Goal: Use online tool/utility: Utilize a website feature to perform a specific function

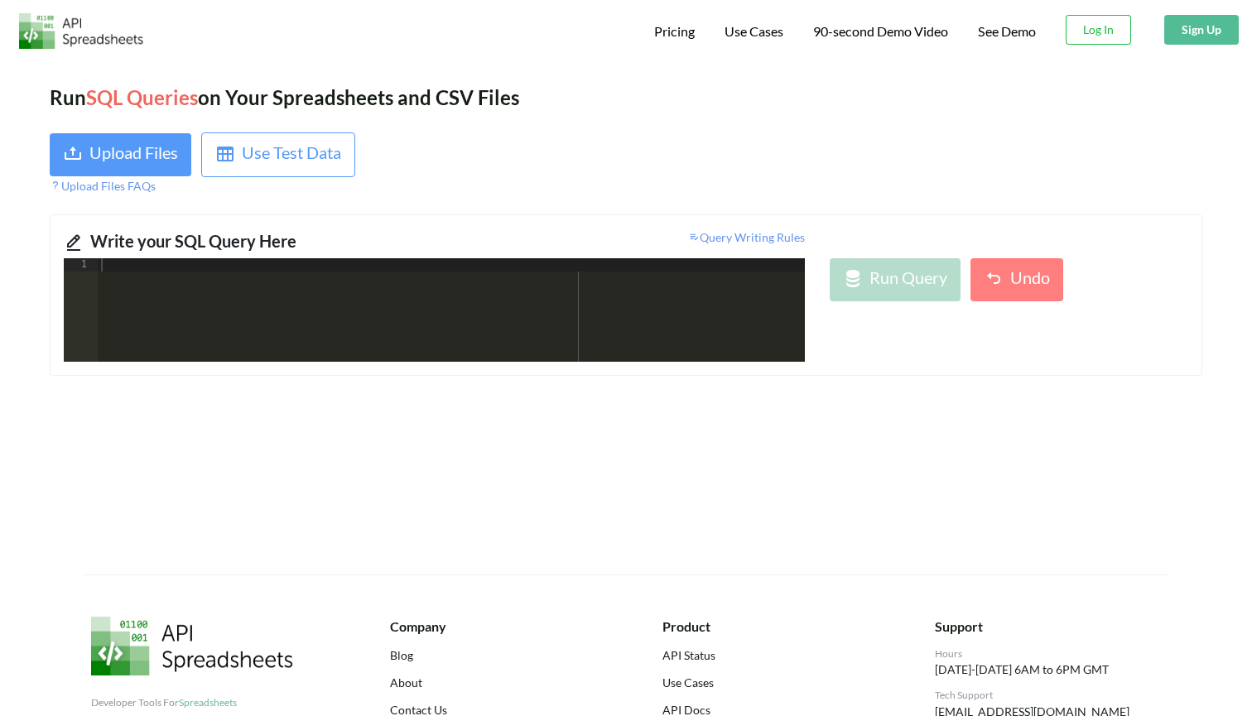
click at [139, 154] on div "Upload Files" at bounding box center [133, 155] width 89 height 30
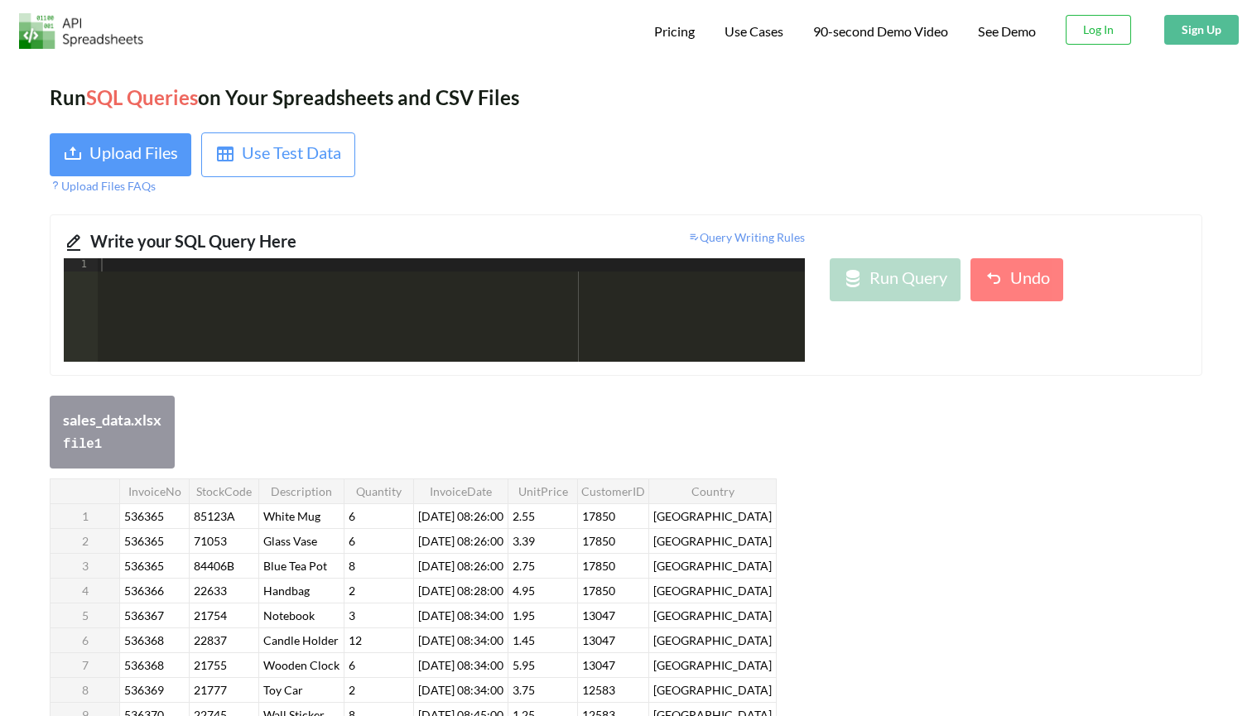
click at [649, 306] on div at bounding box center [451, 323] width 707 height 130
click at [638, 287] on div at bounding box center [451, 323] width 707 height 130
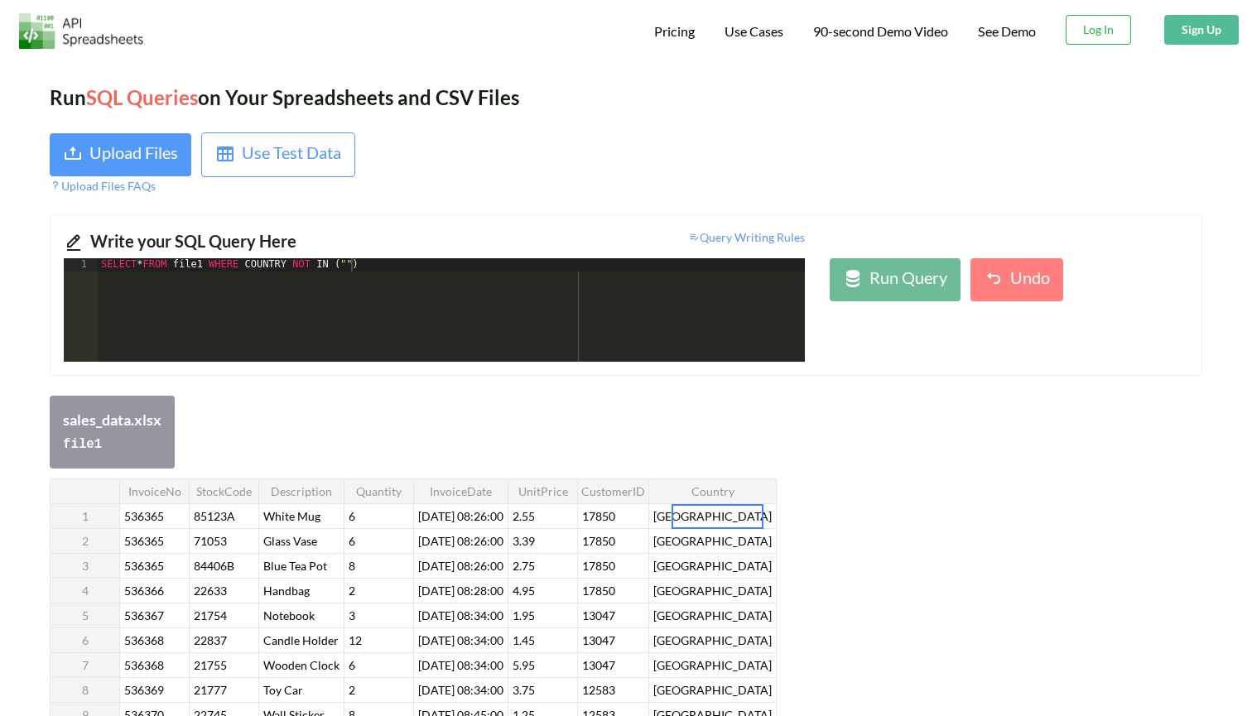
drag, startPoint x: 759, startPoint y: 520, endPoint x: 699, endPoint y: 519, distance: 60.5
click at [351, 262] on div "SELECT * FROM file1 WHERE COUNTRY NOT IN ( "" )" at bounding box center [451, 323] width 707 height 130
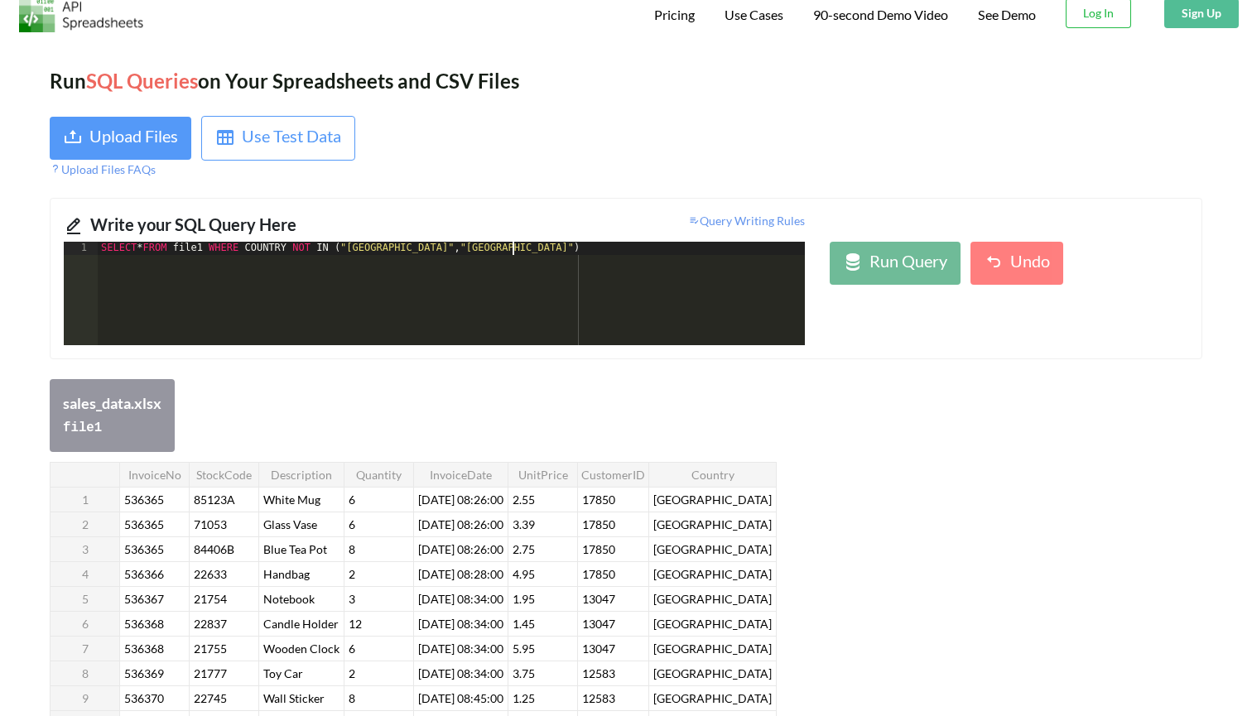
scroll to position [22, 0]
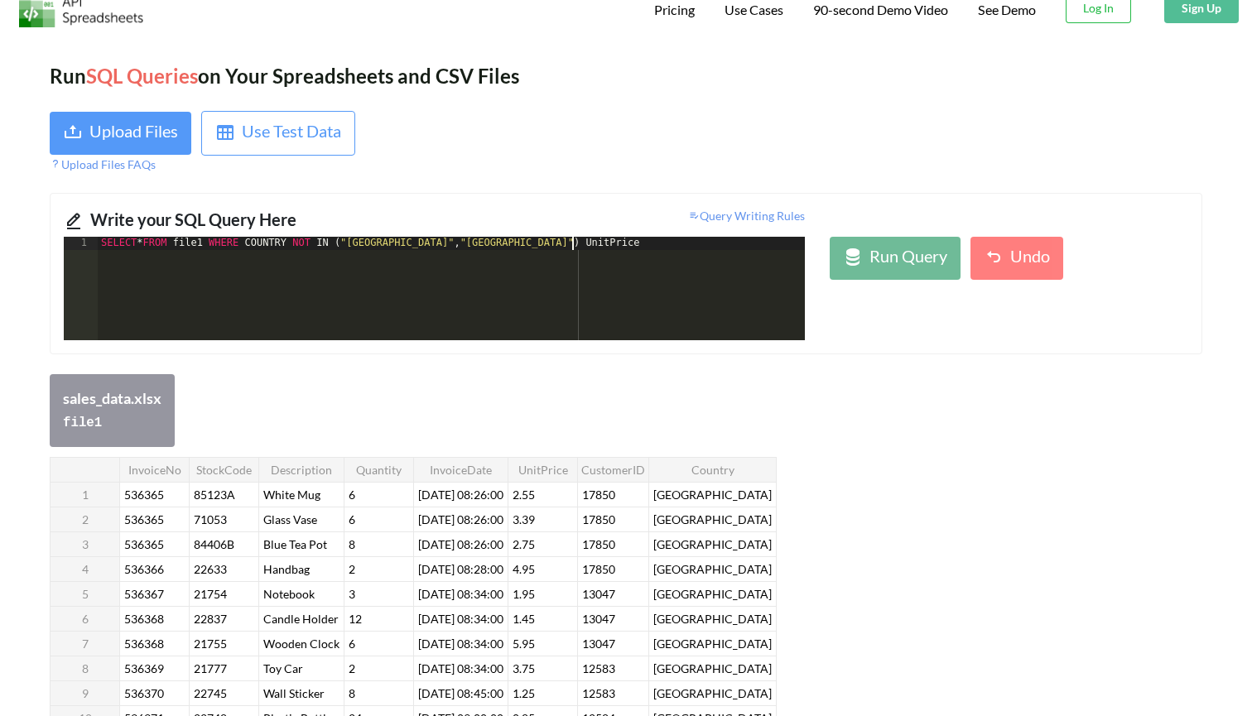
click at [509, 238] on div "SELECT * FROM file1 WHERE COUNTRY NOT IN ( "[GEOGRAPHIC_DATA]" , "[GEOGRAPHIC_D…" at bounding box center [451, 302] width 707 height 130
click at [607, 246] on div "SELECT * FROM file1 WHERE COUNTRY NOT IN ( "[GEOGRAPHIC_DATA]" , "[GEOGRAPHIC_D…" at bounding box center [451, 302] width 707 height 130
click at [777, 243] on div "SELECT * FROM file1 WHERE COUNTRY NOT IN ( "[GEOGRAPHIC_DATA]" , "[GEOGRAPHIC_D…" at bounding box center [360, 302] width 889 height 130
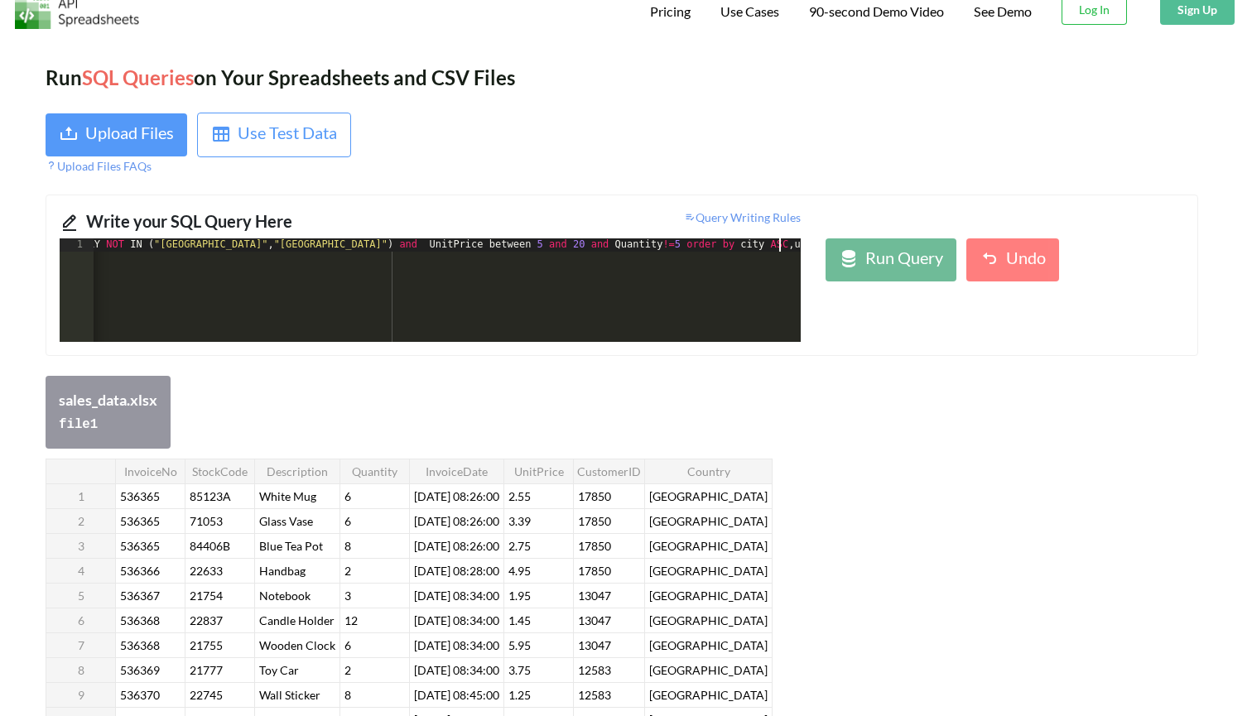
scroll to position [20, 4]
click at [797, 246] on div "SELECT * FROM file1 WHERE COUNTRY NOT IN ( "[GEOGRAPHIC_DATA]" , "[GEOGRAPHIC_D…" at bounding box center [358, 304] width 895 height 130
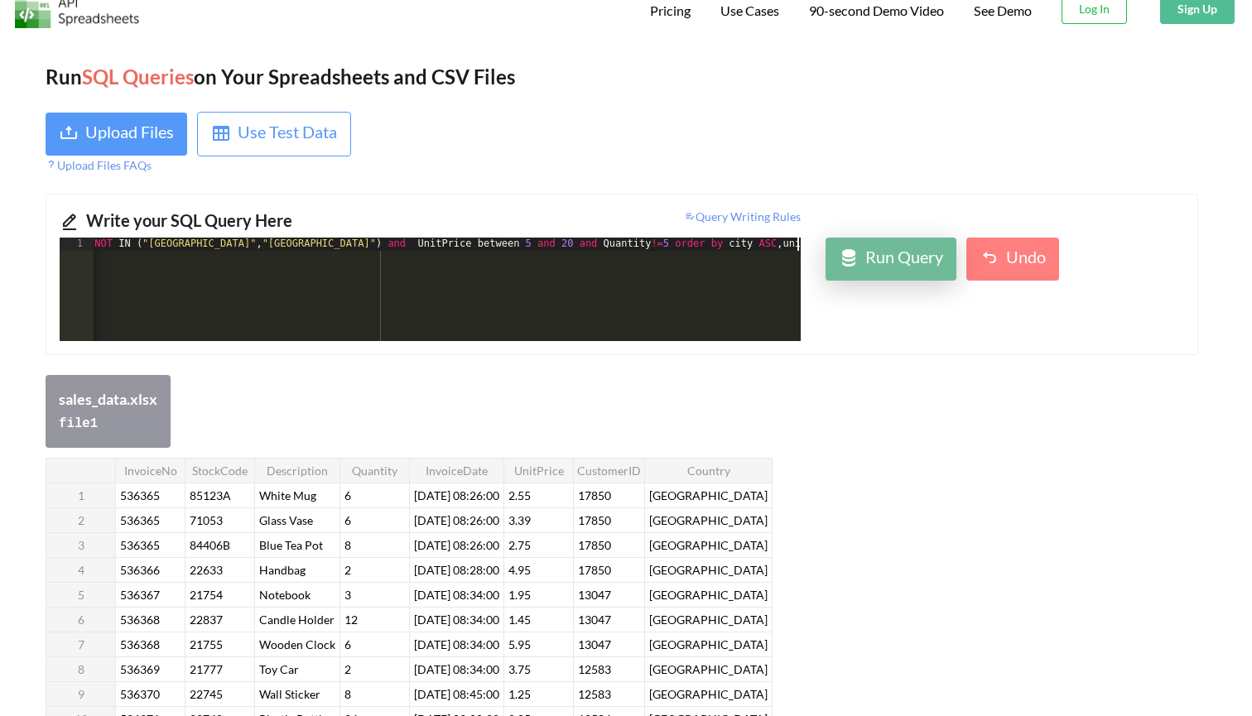
click at [898, 260] on div "Run Query" at bounding box center [904, 259] width 78 height 30
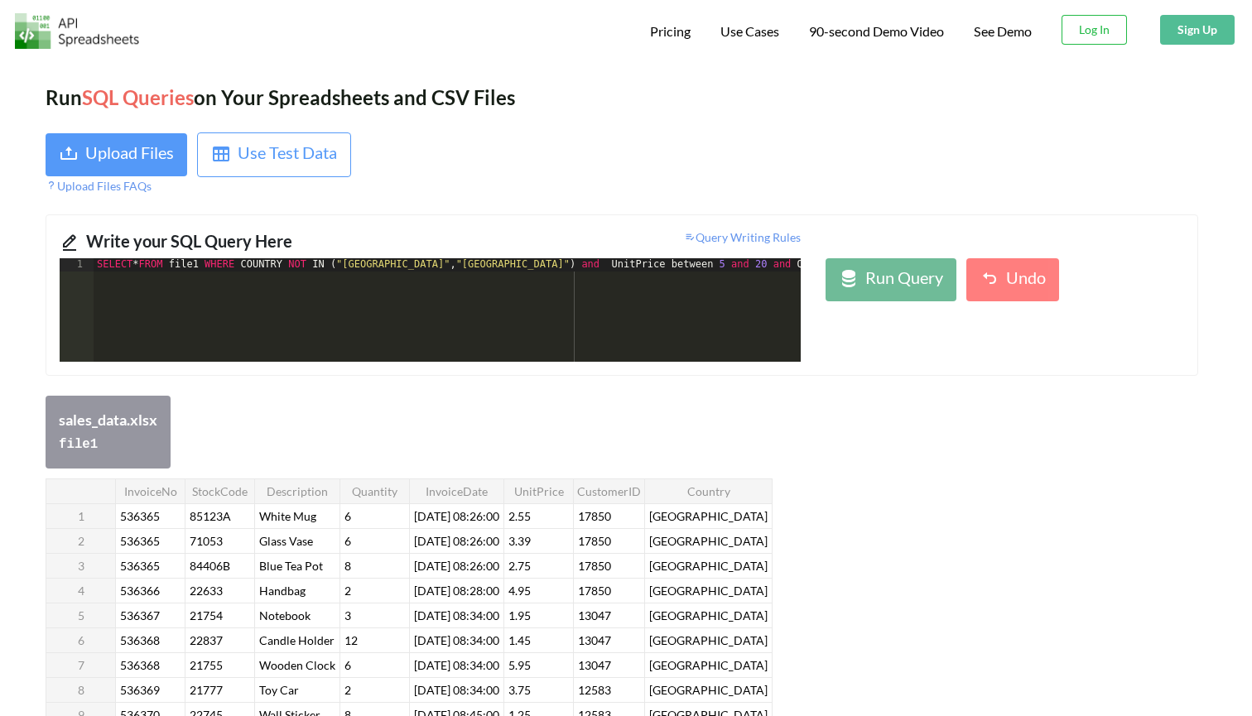
scroll to position [0, 4]
click at [436, 260] on div "SELECT * FROM file1 WHERE COUNTRY NOT IN ( "[GEOGRAPHIC_DATA]" , "[GEOGRAPHIC_D…" at bounding box center [544, 323] width 901 height 130
click at [347, 264] on div "SELECT * FROM file1 WHERE COUNTRY NOT IN ( "[GEOGRAPHIC_DATA]'," [GEOGRAPHIC_DA…" at bounding box center [544, 323] width 901 height 130
drag, startPoint x: 497, startPoint y: 259, endPoint x: 446, endPoint y: 260, distance: 51.4
click at [446, 260] on div "SELECT * FROM file1 WHERE COUNTRY NOT IN ( '[GEOGRAPHIC_DATA]' , "[GEOGRAPHIC_D…" at bounding box center [544, 323] width 901 height 130
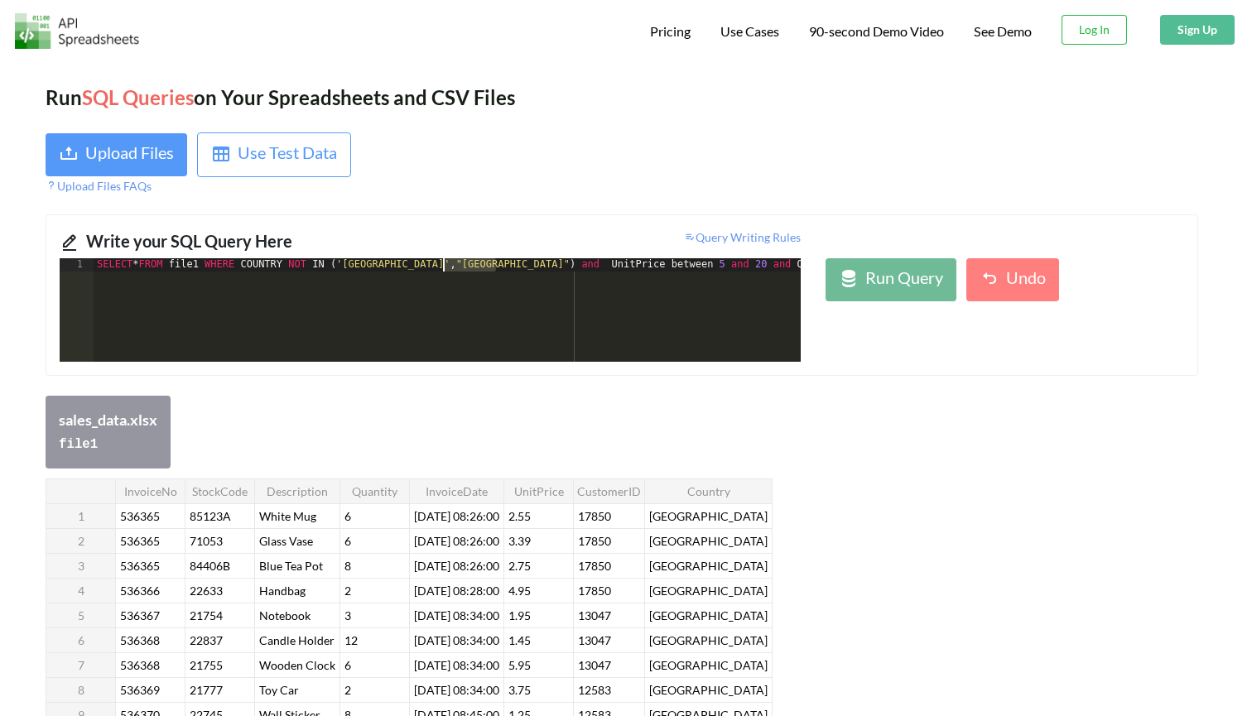
click at [498, 266] on div "SELECT * FROM file1 WHERE COUNTRY NOT IN ( '[GEOGRAPHIC_DATA]' , "[GEOGRAPHIC_D…" at bounding box center [544, 323] width 901 height 130
click at [448, 263] on div "SELECT * FROM file1 WHERE COUNTRY NOT IN ( '[GEOGRAPHIC_DATA]' ," [GEOGRAPHIC_D…" at bounding box center [544, 323] width 901 height 130
click at [908, 284] on div "Run Query" at bounding box center [904, 280] width 78 height 30
drag, startPoint x: 686, startPoint y: 262, endPoint x: 664, endPoint y: 262, distance: 21.5
click at [664, 262] on div "SELECT * FROM file1 WHERE COUNTRY NOT IN ( '[GEOGRAPHIC_DATA]' , '[GEOGRAPHIC_D…" at bounding box center [357, 323] width 901 height 130
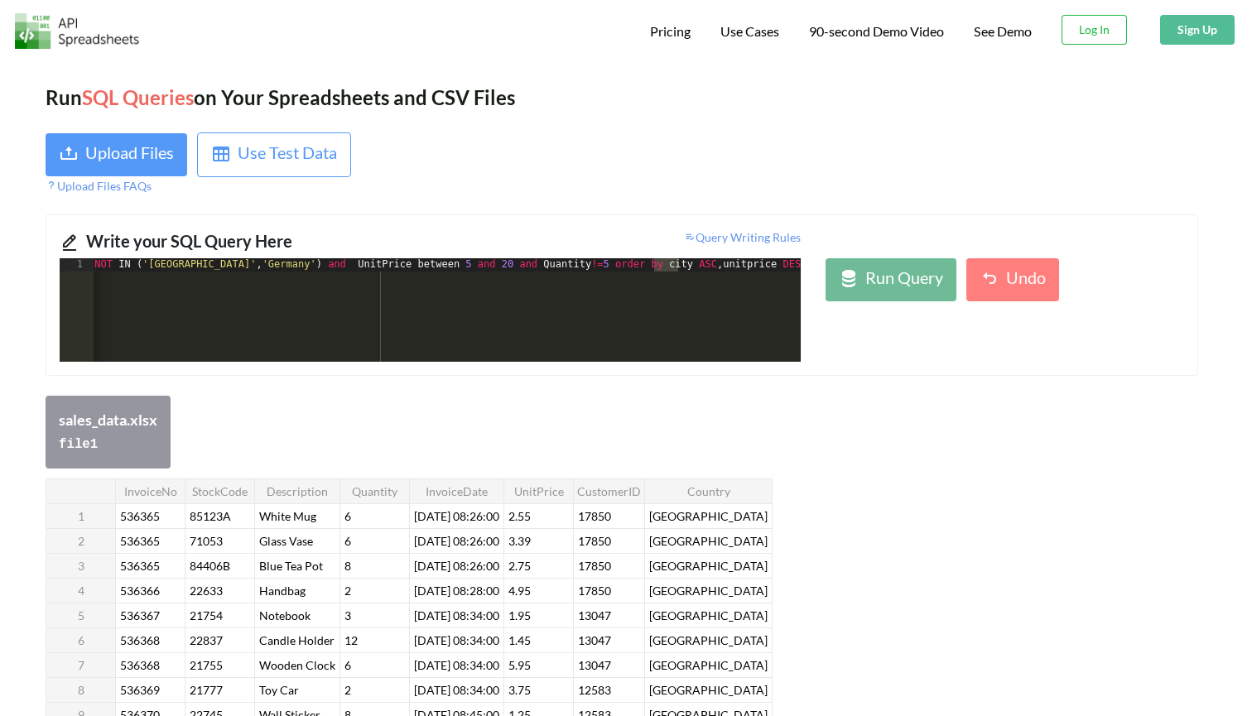
scroll to position [0, 170]
click at [903, 270] on div "Run Query" at bounding box center [904, 280] width 78 height 30
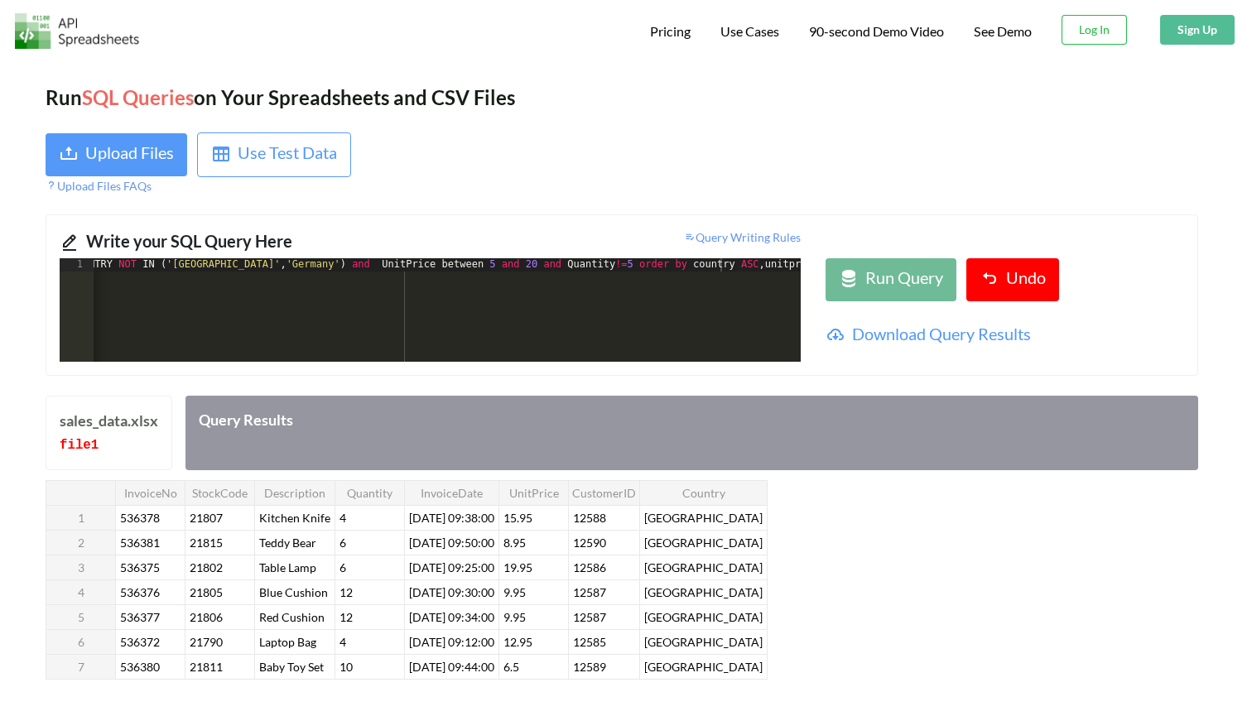
scroll to position [0, 4]
click at [574, 290] on div "SELECT * FROM file1 WHERE COUNTRY NOT IN ( '[GEOGRAPHIC_DATA]' , '[GEOGRAPHIC_D…" at bounding box center [383, 323] width 919 height 130
click at [423, 264] on div "SELECT * FROM file1 WHERE COUNTRY IN ( '[GEOGRAPHIC_DATA]' , '[GEOGRAPHIC_DATA]…" at bounding box center [447, 323] width 707 height 130
click at [874, 289] on div "Run Query" at bounding box center [904, 280] width 78 height 30
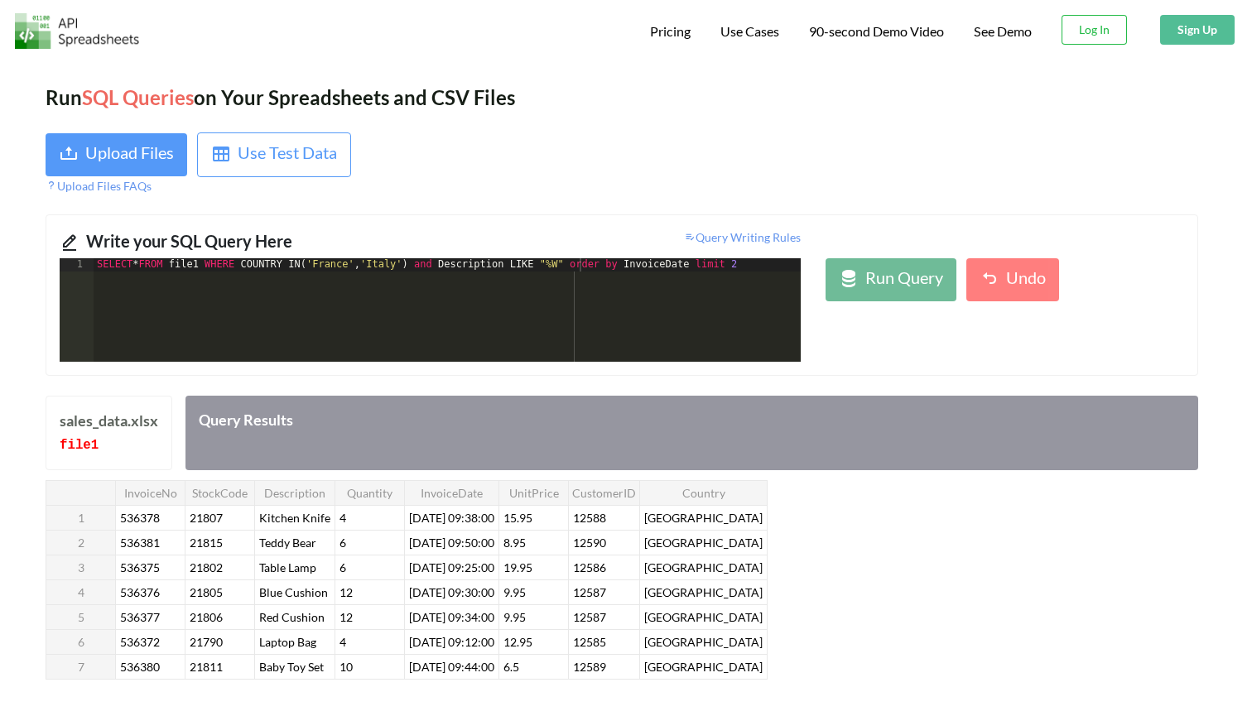
click at [568, 267] on div "SELECT * FROM file1 WHERE COUNTRY IN ( '[GEOGRAPHIC_DATA]' , '[GEOGRAPHIC_DATA]…" at bounding box center [447, 323] width 707 height 130
click at [848, 274] on icon at bounding box center [849, 279] width 20 height 20
click at [571, 263] on div "SELECT * FROM file1 WHERE COUNTRY IN ( '[GEOGRAPHIC_DATA]' , '[GEOGRAPHIC_DATA]…" at bounding box center [447, 323] width 707 height 130
click at [874, 278] on div "Run Query" at bounding box center [904, 280] width 78 height 30
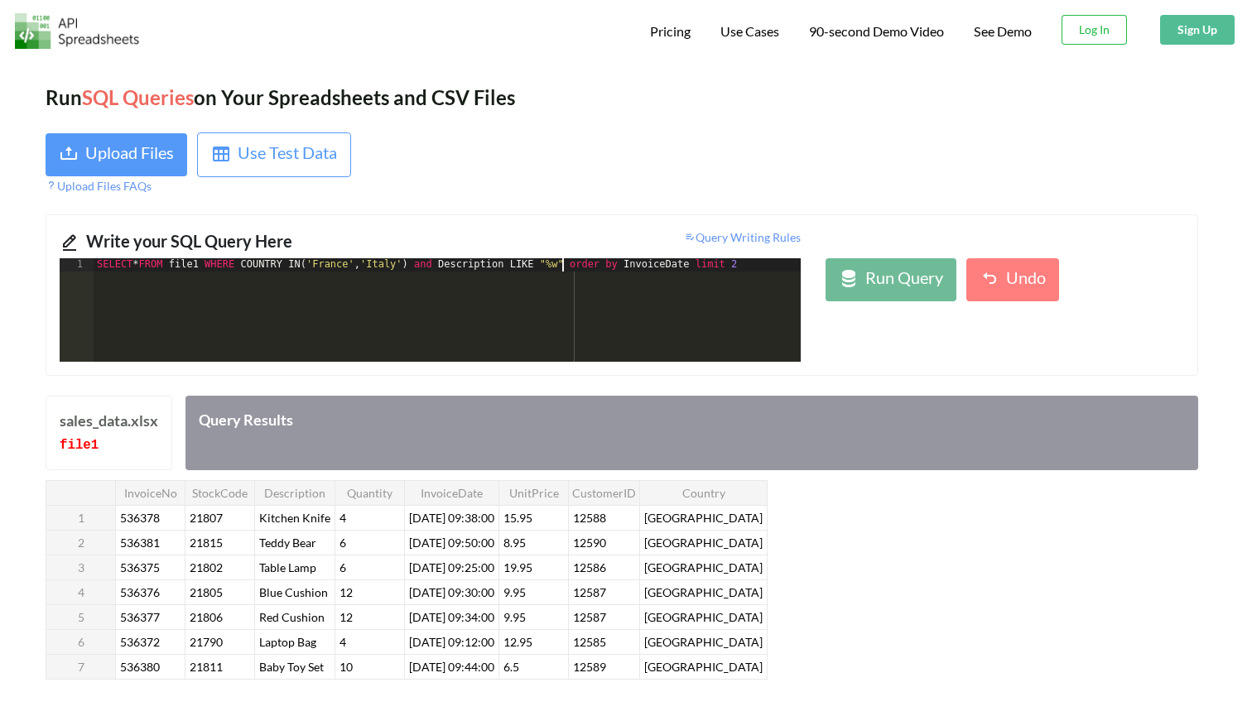
click at [560, 261] on div "SELECT * FROM file1 WHERE COUNTRY IN ( '[GEOGRAPHIC_DATA]' , '[GEOGRAPHIC_DATA]…" at bounding box center [447, 323] width 707 height 130
click at [564, 263] on div "SELECT * FROM file1 WHERE COUNTRY IN ( '[GEOGRAPHIC_DATA]' , '[GEOGRAPHIC_DATA]…" at bounding box center [447, 323] width 707 height 130
click at [882, 277] on div "Run Query" at bounding box center [904, 280] width 78 height 30
click at [560, 267] on div "SELECT * FROM file1 WHERE COUNTRY IN ( '[GEOGRAPHIC_DATA]' , '[GEOGRAPHIC_DATA]…" at bounding box center [447, 323] width 707 height 130
click at [868, 271] on div "Run Query" at bounding box center [904, 280] width 78 height 30
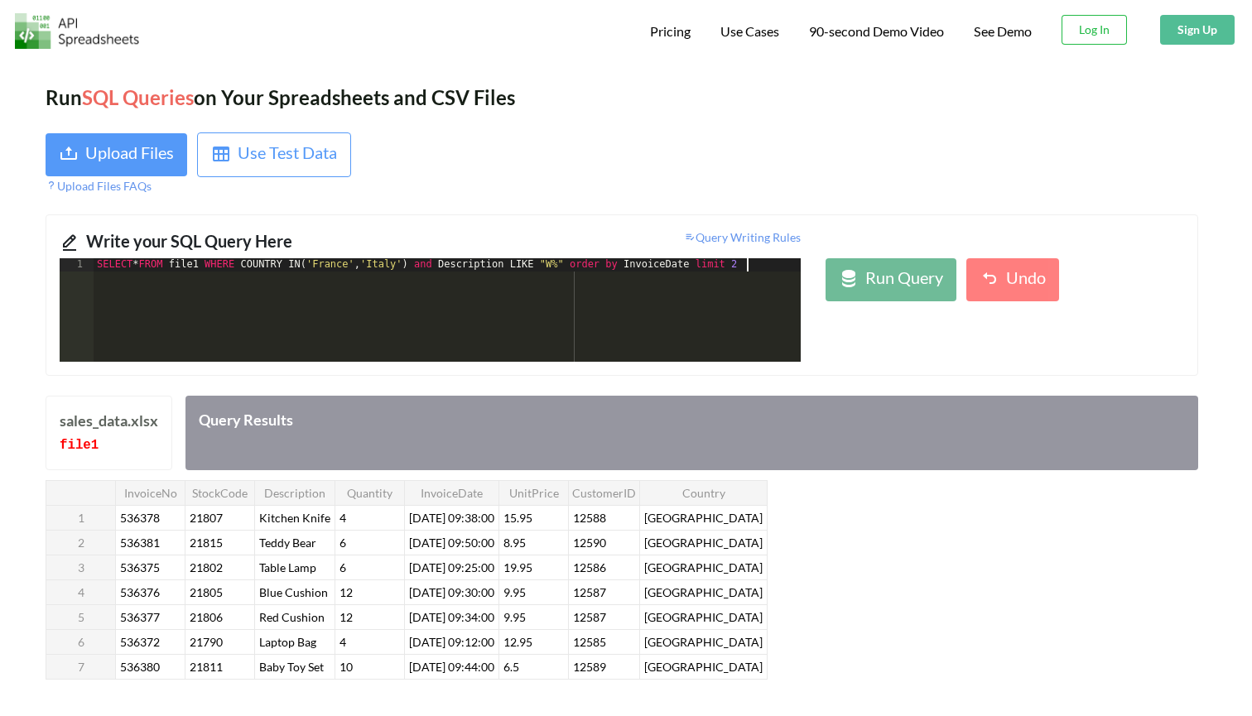
click at [767, 267] on div "SELECT * FROM file1 WHERE COUNTRY IN ( '[GEOGRAPHIC_DATA]' , '[GEOGRAPHIC_DATA]…" at bounding box center [447, 323] width 707 height 130
click at [884, 272] on div "Run Query" at bounding box center [904, 280] width 78 height 30
